Goal: Task Accomplishment & Management: Use online tool/utility

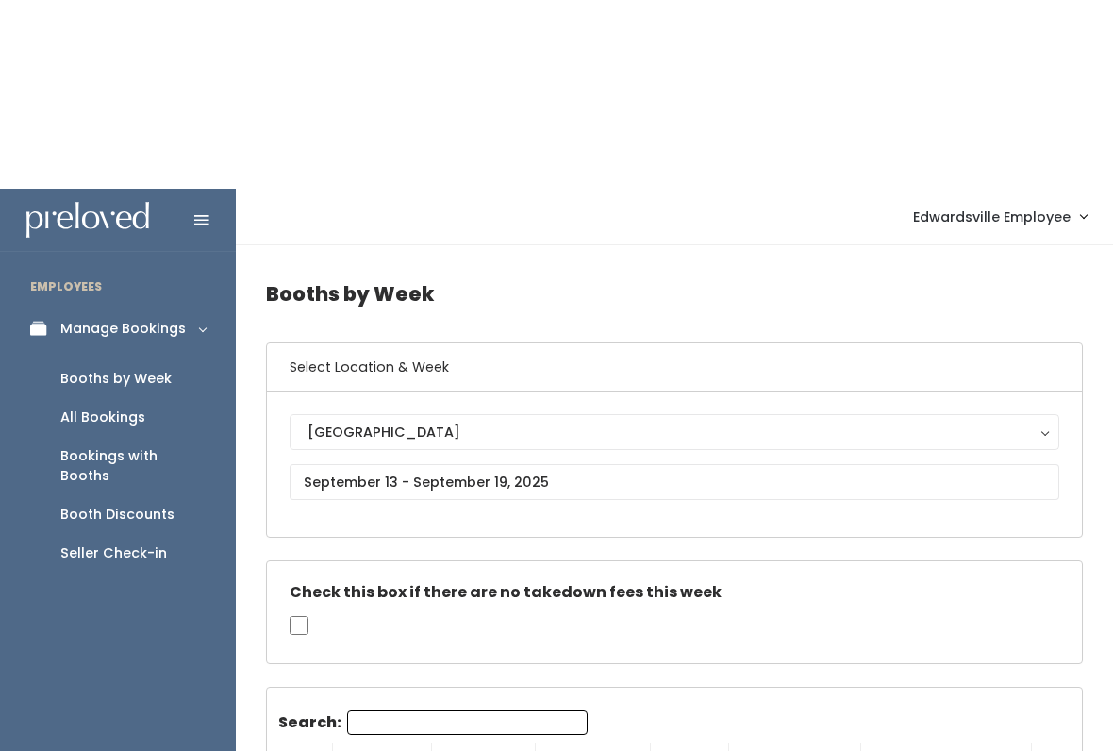
scroll to position [0, 365]
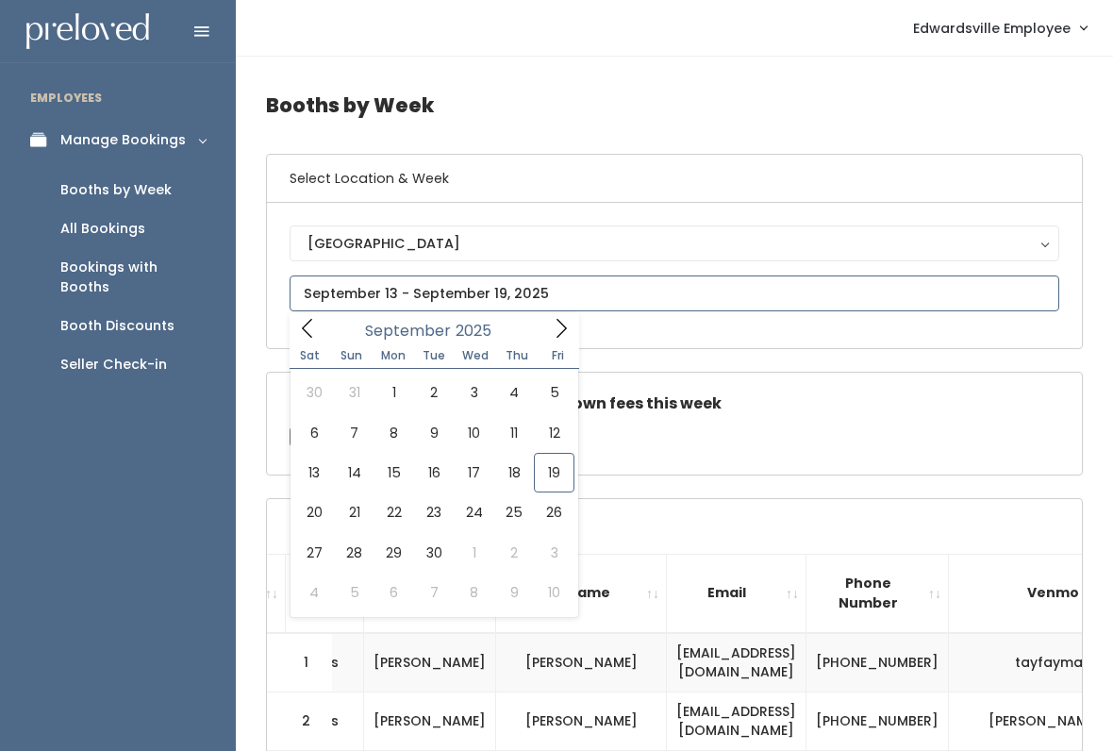
type input "[DATE] to [DATE]"
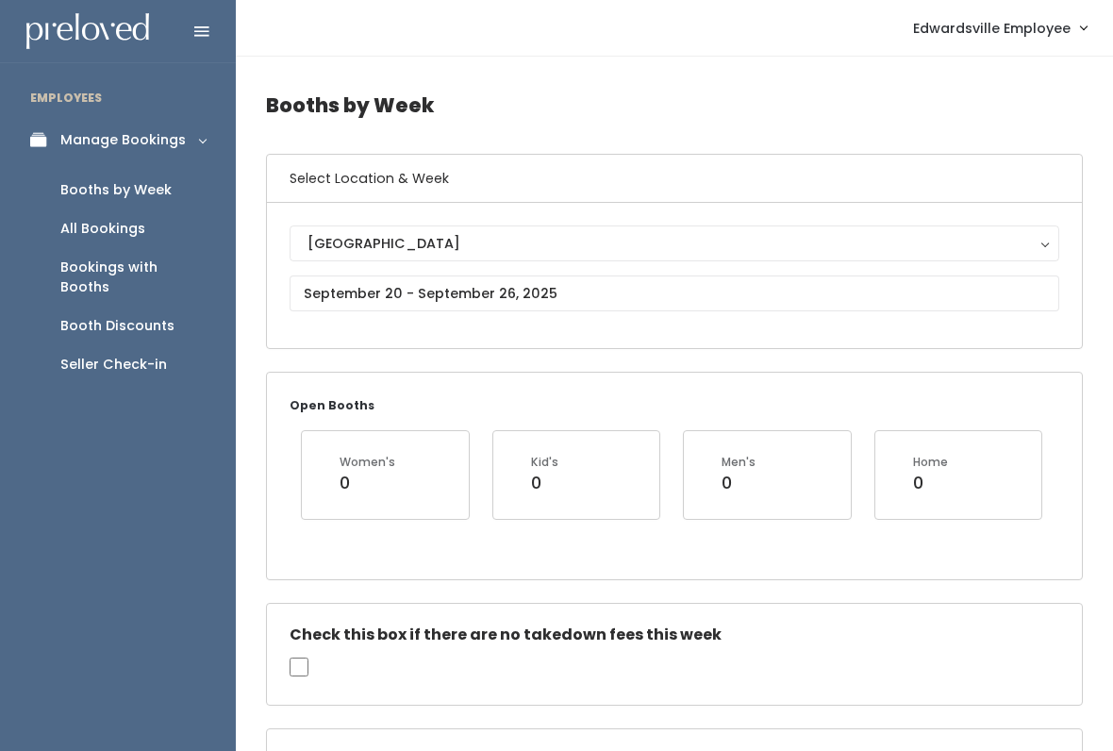
click at [130, 355] on div "Seller Check-in" at bounding box center [113, 365] width 107 height 20
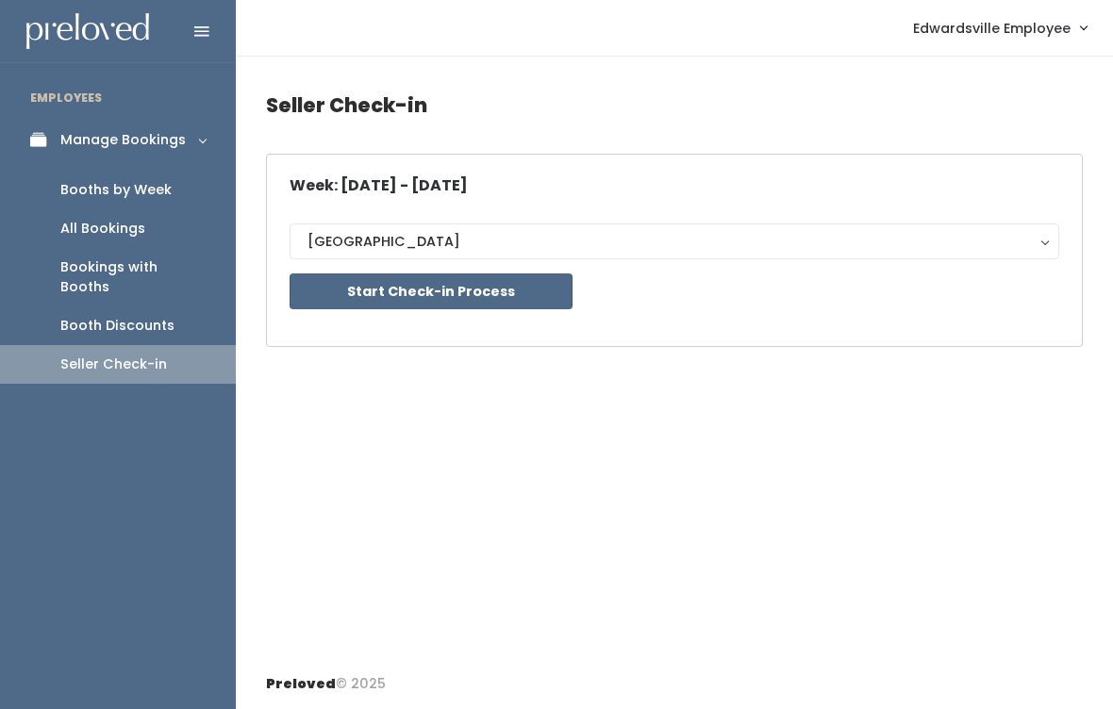
click at [475, 292] on button "Start Check-in Process" at bounding box center [431, 292] width 283 height 36
